Goal: Download file/media

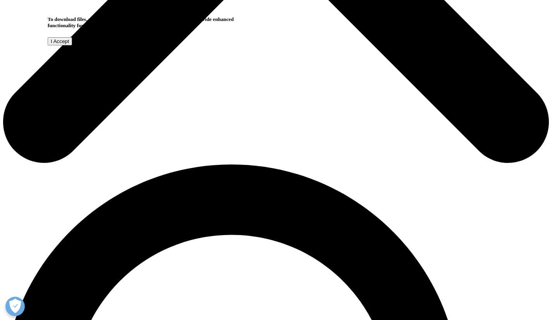
scroll to position [396, 0]
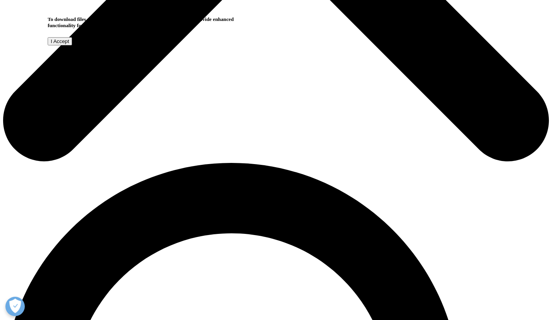
click at [72, 45] on input "I Accept" at bounding box center [60, 41] width 24 height 8
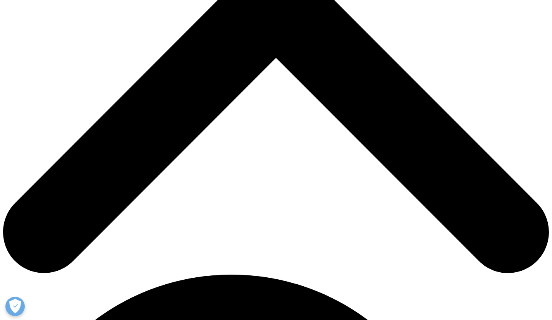
scroll to position [322, 0]
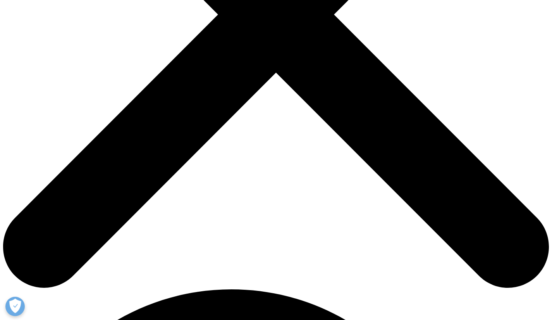
scroll to position [258, 0]
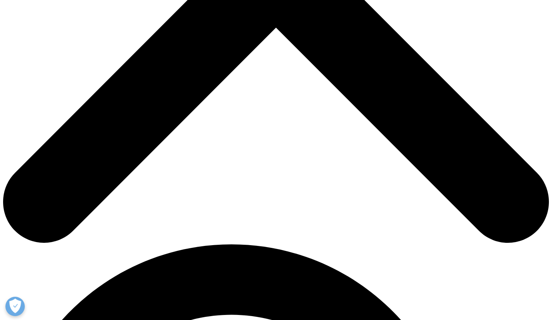
scroll to position [403, 0]
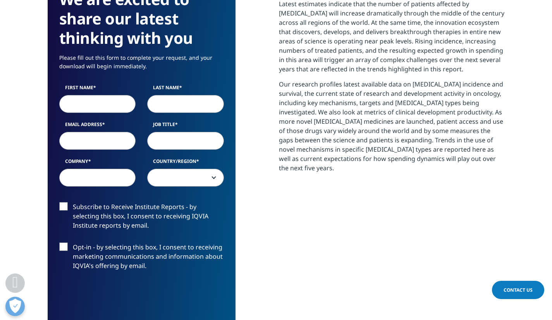
click at [108, 102] on input "First Name" at bounding box center [97, 104] width 77 height 18
type input "Brian"
type input "Mulherin"
type input "bmulhrn@yahoo.com"
select select "[GEOGRAPHIC_DATA]"
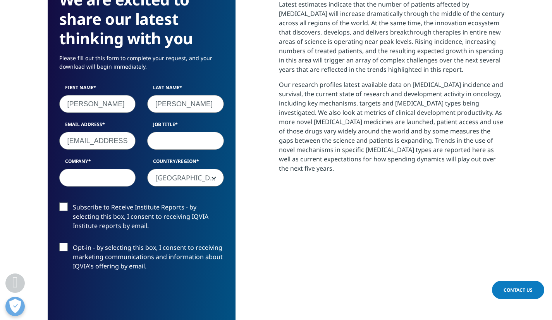
click at [70, 140] on input "bmulhrn@yahoo.com" at bounding box center [97, 141] width 77 height 18
type input "brian.mulherin@aoncology.com"
type input "MD, Medical Director"
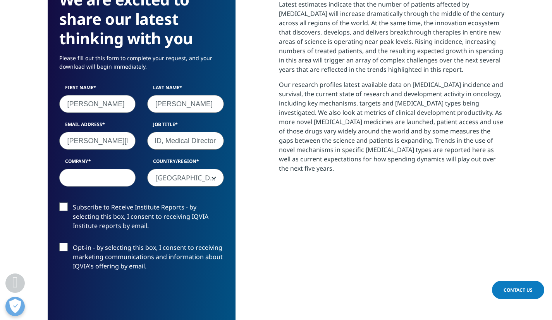
click at [114, 177] on input "Company" at bounding box center [97, 178] width 77 height 18
type input "American Oncology Network"
click at [69, 203] on label "Subscribe to Receive Institute Reports - by selecting this box, I consent to re…" at bounding box center [141, 218] width 165 height 32
click at [73, 202] on input "Subscribe to Receive Institute Reports - by selecting this box, I consent to re…" at bounding box center [73, 202] width 0 height 0
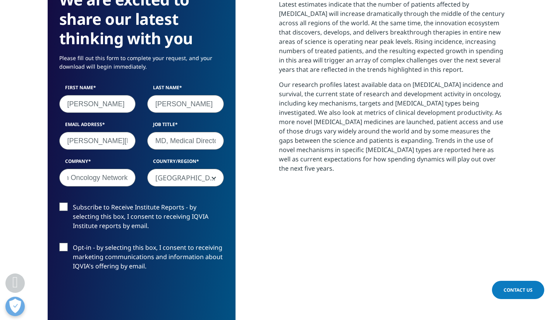
scroll to position [0, 0]
click at [63, 244] on label "Opt-in - by selecting this box, I consent to receiving marketing communications…" at bounding box center [141, 259] width 165 height 32
click at [73, 243] on input "Opt-in - by selecting this box, I consent to receiving marketing communications…" at bounding box center [73, 243] width 0 height 0
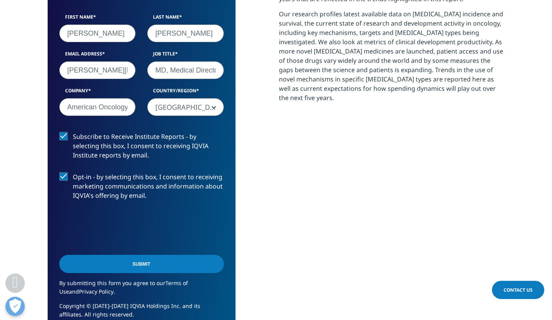
scroll to position [601, 0]
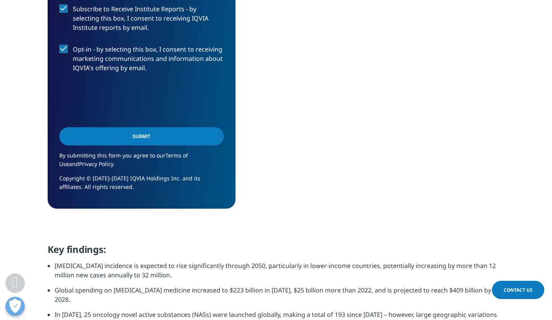
click at [196, 138] on input "Submit" at bounding box center [141, 136] width 165 height 18
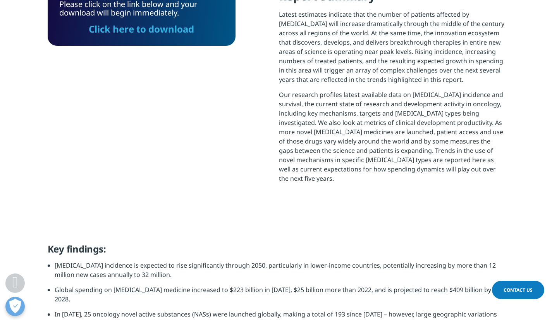
scroll to position [0, 0]
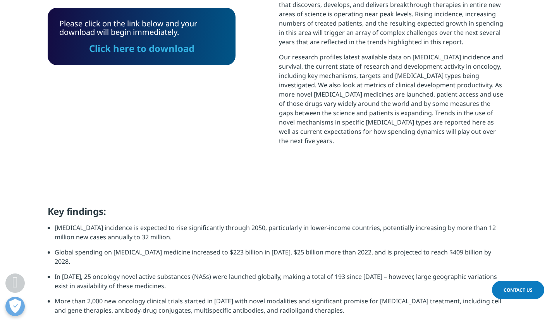
click at [179, 42] on link "Click here to download" at bounding box center [141, 48] width 105 height 13
